Goal: Find specific page/section: Find specific page/section

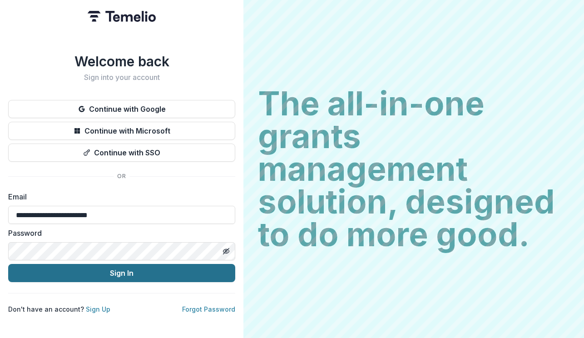
click at [118, 273] on button "Sign In" at bounding box center [121, 273] width 227 height 18
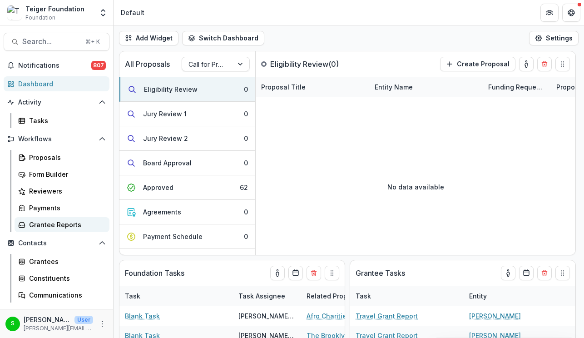
click at [50, 221] on div "Grantee Reports" at bounding box center [65, 225] width 73 height 10
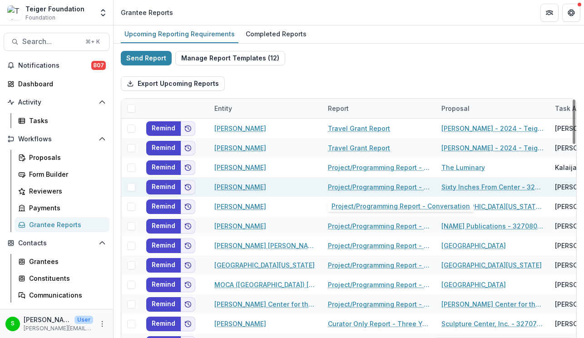
click at [355, 182] on link "Project/Programming Report - Conversation" at bounding box center [379, 187] width 103 height 10
